Goal: Transaction & Acquisition: Purchase product/service

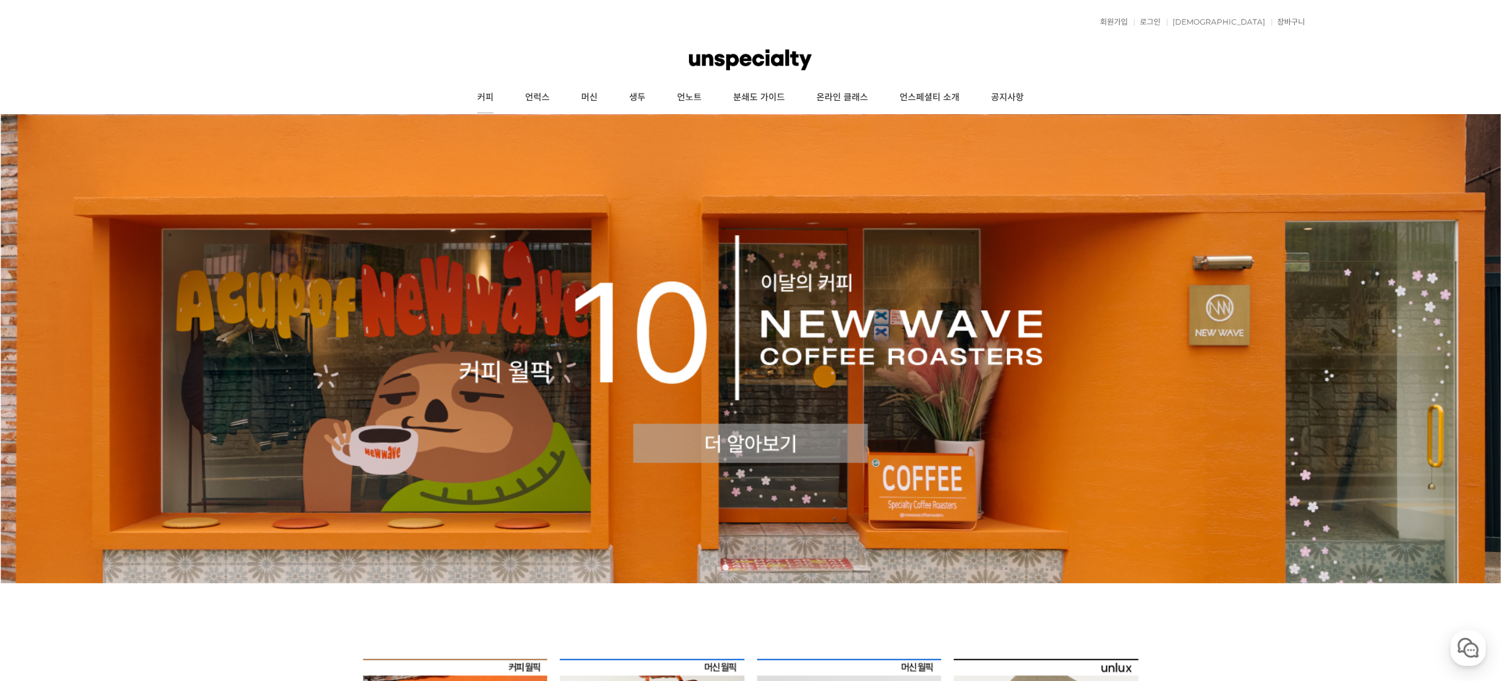
click at [475, 101] on link "커피" at bounding box center [485, 98] width 48 height 32
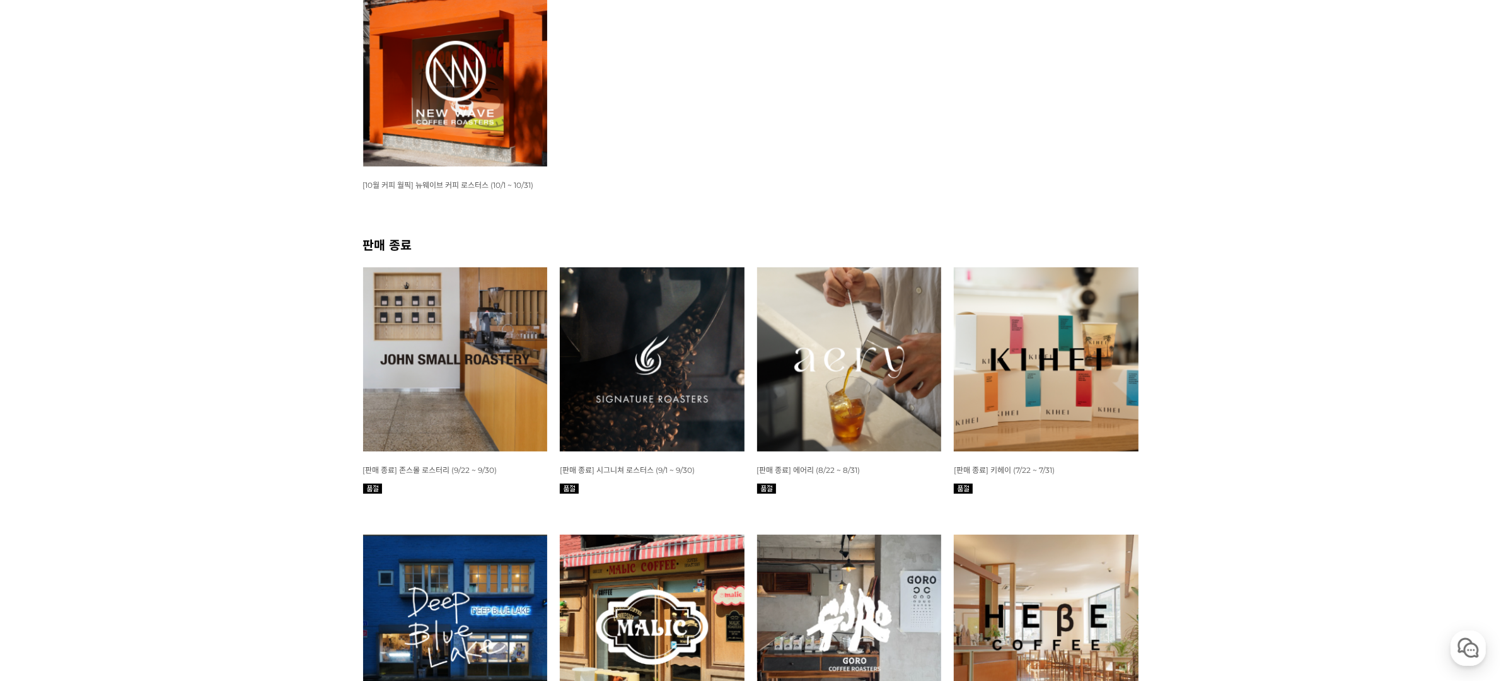
scroll to position [268, 0]
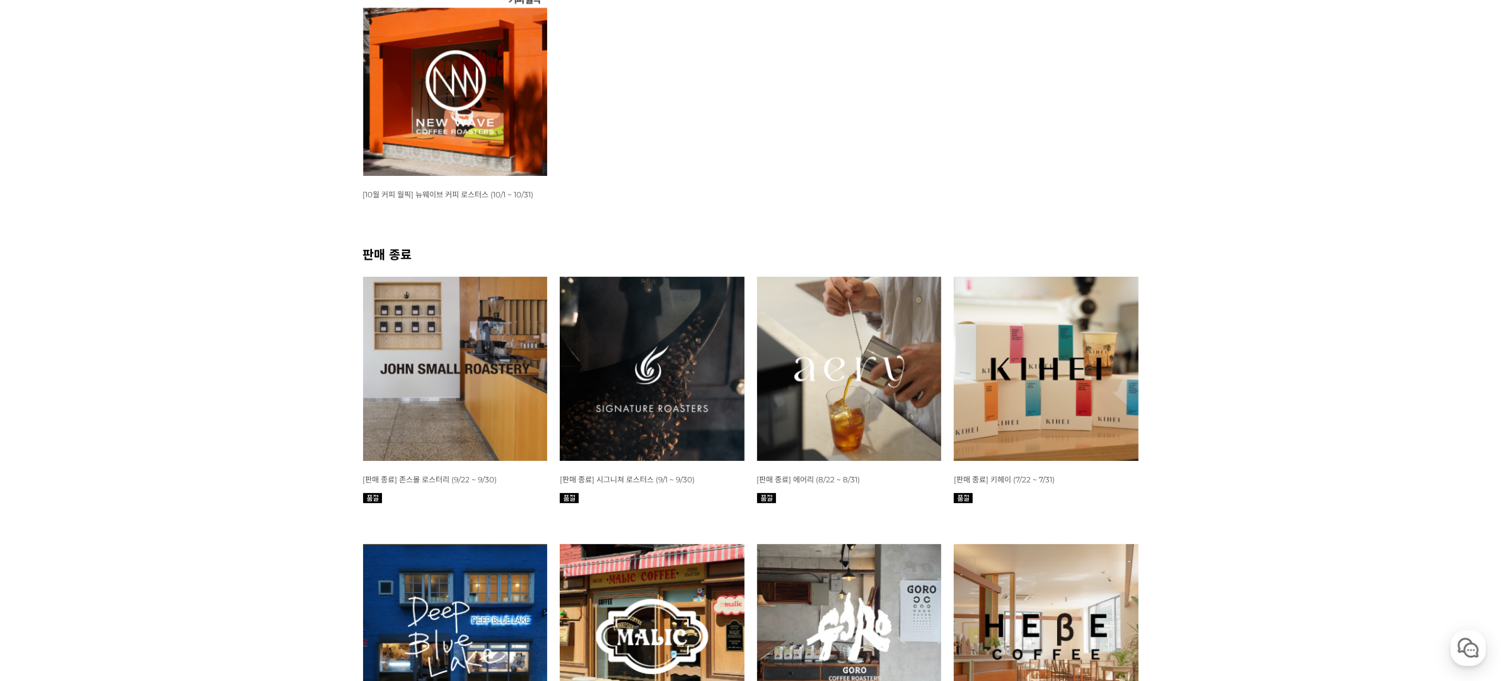
click at [460, 345] on img at bounding box center [455, 369] width 185 height 185
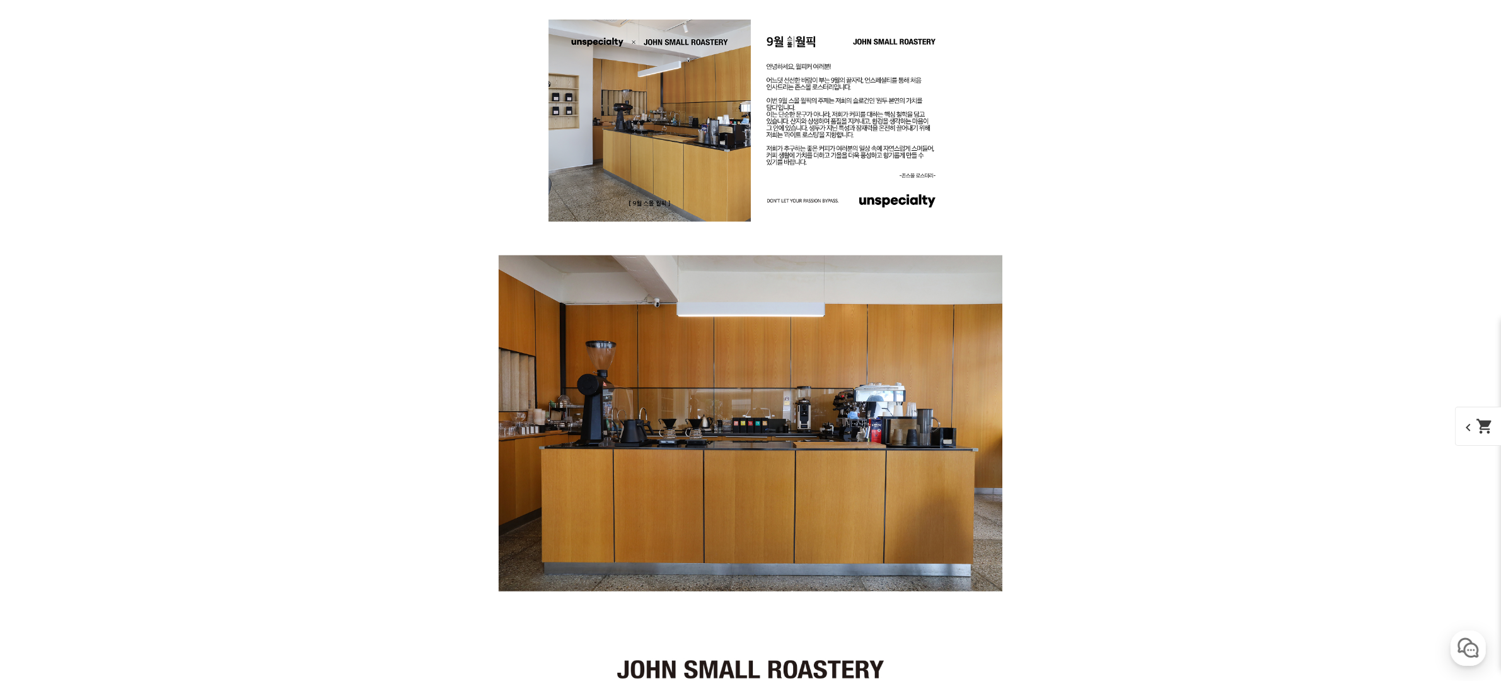
scroll to position [1355, 0]
